Goal: Use online tool/utility: Utilize a website feature to perform a specific function

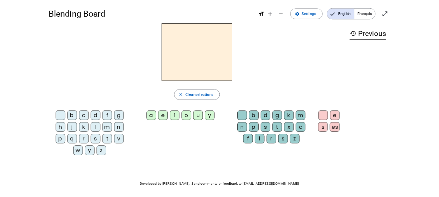
scroll to position [1, 0]
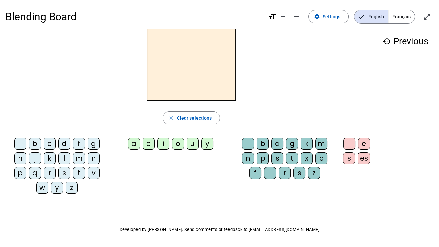
click at [79, 143] on div "f" at bounding box center [79, 144] width 12 height 12
click at [137, 143] on div "a" at bounding box center [134, 144] width 12 height 12
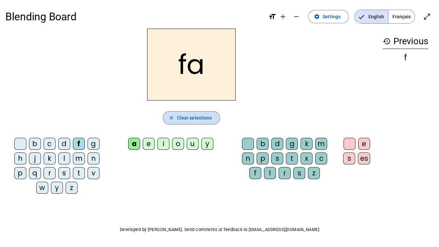
click at [189, 121] on span "Clear selections" at bounding box center [194, 118] width 35 height 8
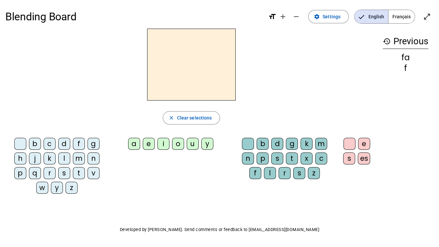
click at [135, 144] on div "a" at bounding box center [134, 144] width 12 height 12
click at [64, 157] on div "l" at bounding box center [64, 158] width 12 height 12
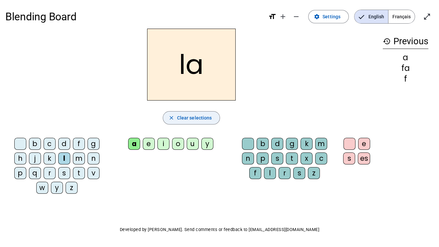
click at [185, 119] on span "Clear selections" at bounding box center [194, 118] width 35 height 8
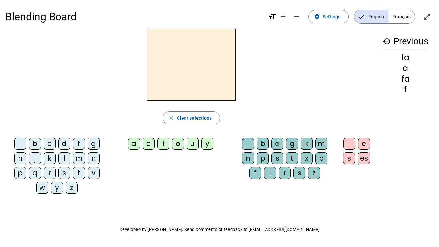
click at [134, 144] on div "a" at bounding box center [134, 144] width 12 height 12
click at [269, 172] on div "l" at bounding box center [270, 173] width 12 height 12
click at [284, 172] on div "r" at bounding box center [284, 173] width 12 height 12
click at [267, 171] on div "l" at bounding box center [270, 173] width 12 height 12
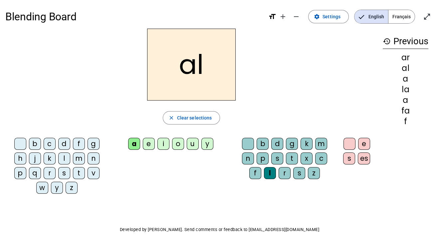
click at [255, 172] on div "f" at bounding box center [255, 173] width 12 height 12
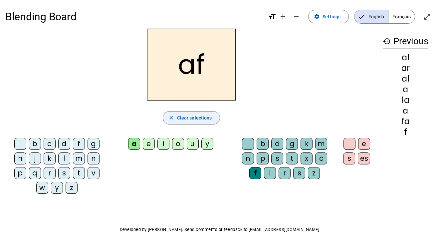
click at [201, 118] on span "Clear selections" at bounding box center [194, 118] width 35 height 8
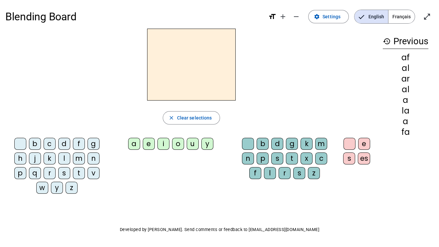
click at [78, 141] on div "f" at bounding box center [79, 144] width 12 height 12
click at [133, 142] on div "a" at bounding box center [134, 144] width 12 height 12
click at [65, 160] on div "l" at bounding box center [64, 158] width 12 height 12
click at [51, 172] on div "r" at bounding box center [50, 173] width 12 height 12
click at [254, 171] on div "f" at bounding box center [255, 173] width 12 height 12
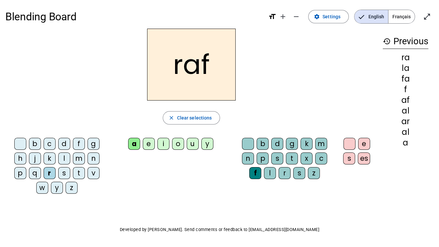
click at [285, 172] on div "r" at bounding box center [284, 173] width 12 height 12
click at [269, 171] on div "l" at bounding box center [270, 173] width 12 height 12
click at [77, 142] on div "f" at bounding box center [79, 144] width 12 height 12
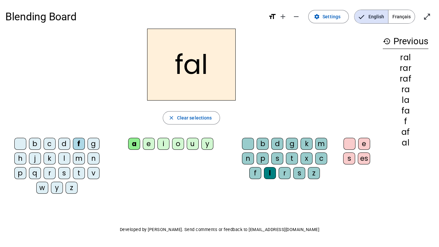
click at [50, 174] on div "r" at bounding box center [50, 173] width 12 height 12
click at [64, 159] on div "l" at bounding box center [64, 158] width 12 height 12
click at [253, 169] on div "f" at bounding box center [255, 173] width 12 height 12
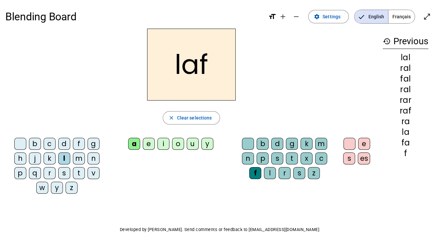
click at [284, 170] on div "r" at bounding box center [284, 173] width 12 height 12
click at [270, 171] on div "l" at bounding box center [270, 173] width 12 height 12
click at [79, 138] on div "f" at bounding box center [79, 144] width 12 height 12
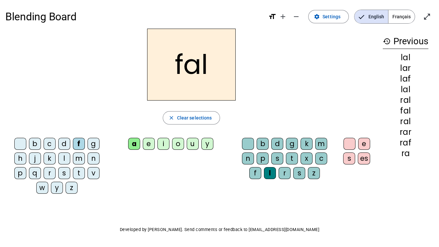
click at [259, 171] on div "f" at bounding box center [255, 173] width 12 height 12
click at [285, 173] on div "r" at bounding box center [284, 173] width 12 height 12
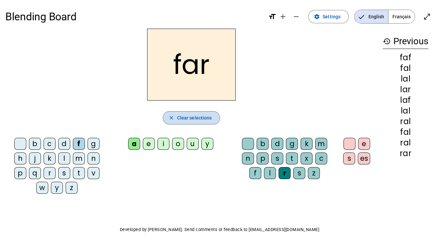
click at [187, 117] on span "Clear selections" at bounding box center [194, 118] width 35 height 8
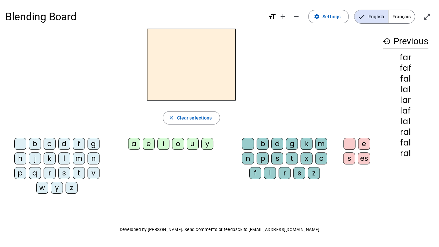
click at [132, 142] on div "a" at bounding box center [134, 144] width 12 height 12
click at [271, 172] on div "l" at bounding box center [270, 173] width 12 height 12
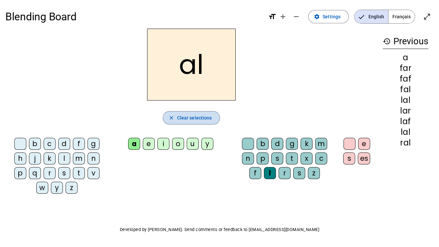
click at [202, 117] on span "Clear selections" at bounding box center [194, 118] width 35 height 8
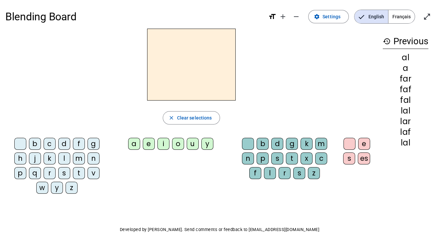
click at [133, 144] on div "a" at bounding box center [134, 144] width 12 height 12
click at [268, 173] on div "l" at bounding box center [270, 173] width 12 height 12
click at [284, 174] on div "r" at bounding box center [284, 173] width 12 height 12
click at [256, 174] on div "f" at bounding box center [255, 173] width 12 height 12
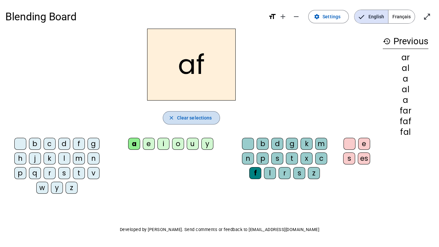
click at [196, 118] on span "Clear selections" at bounding box center [194, 118] width 35 height 8
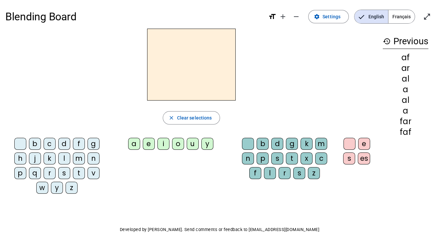
click at [68, 156] on div "l" at bounding box center [64, 158] width 12 height 12
click at [132, 144] on div "a" at bounding box center [134, 144] width 12 height 12
click at [79, 144] on div "f" at bounding box center [79, 144] width 12 height 12
click at [51, 173] on div "r" at bounding box center [50, 173] width 12 height 12
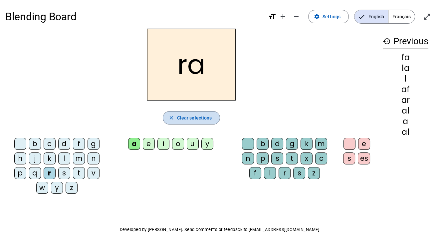
click at [196, 114] on span "Clear selections" at bounding box center [194, 118] width 35 height 8
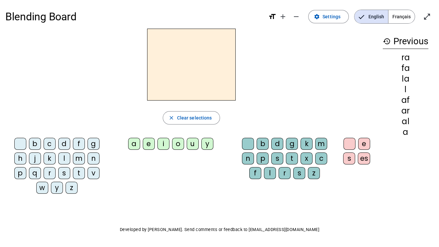
click at [134, 144] on div "a" at bounding box center [134, 144] width 12 height 12
click at [269, 169] on div "l" at bounding box center [270, 173] width 12 height 12
click at [257, 170] on div "f" at bounding box center [255, 173] width 12 height 12
click at [283, 175] on div "r" at bounding box center [284, 173] width 12 height 12
click at [75, 138] on div "f" at bounding box center [79, 144] width 12 height 12
